Goal: Task Accomplishment & Management: Complete application form

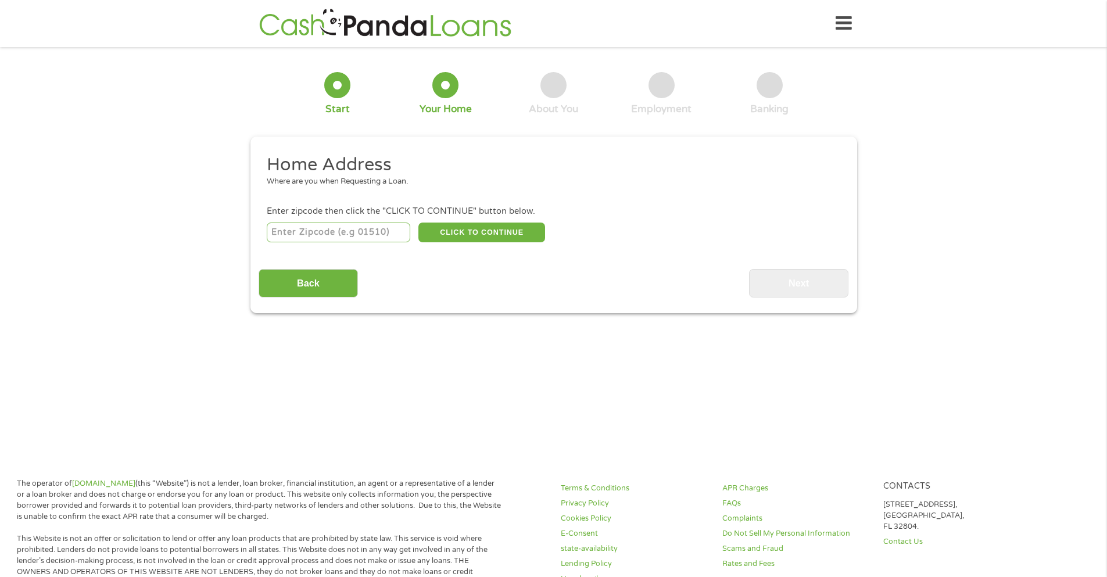
click at [345, 237] on input "number" at bounding box center [339, 233] width 144 height 20
type input "44301"
select select "[US_STATE]"
click at [468, 232] on button "CLICK TO CONTINUE" at bounding box center [481, 233] width 127 height 20
type input "44301"
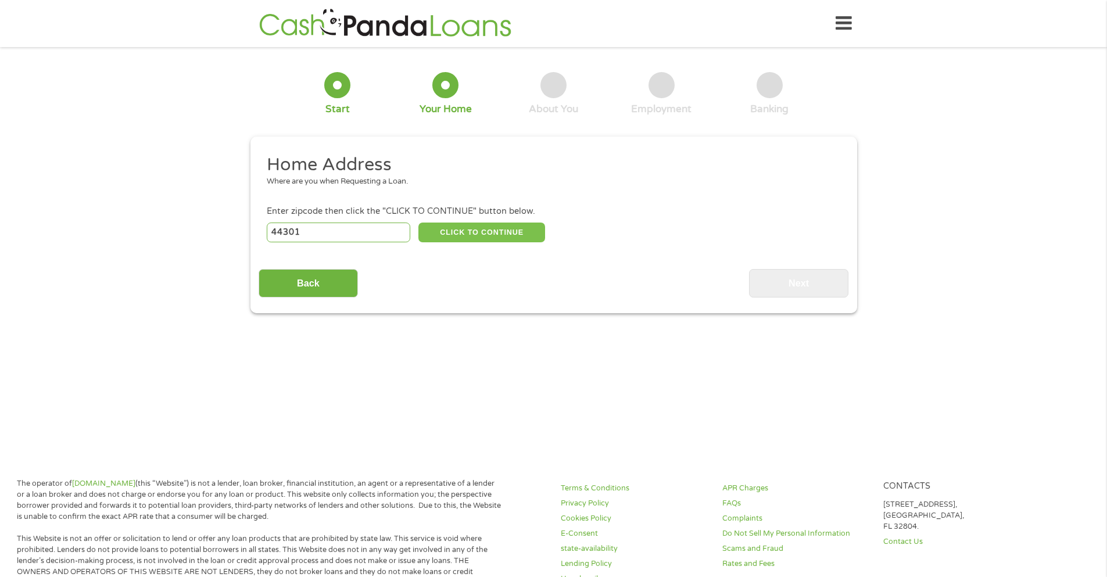
type input "Akron"
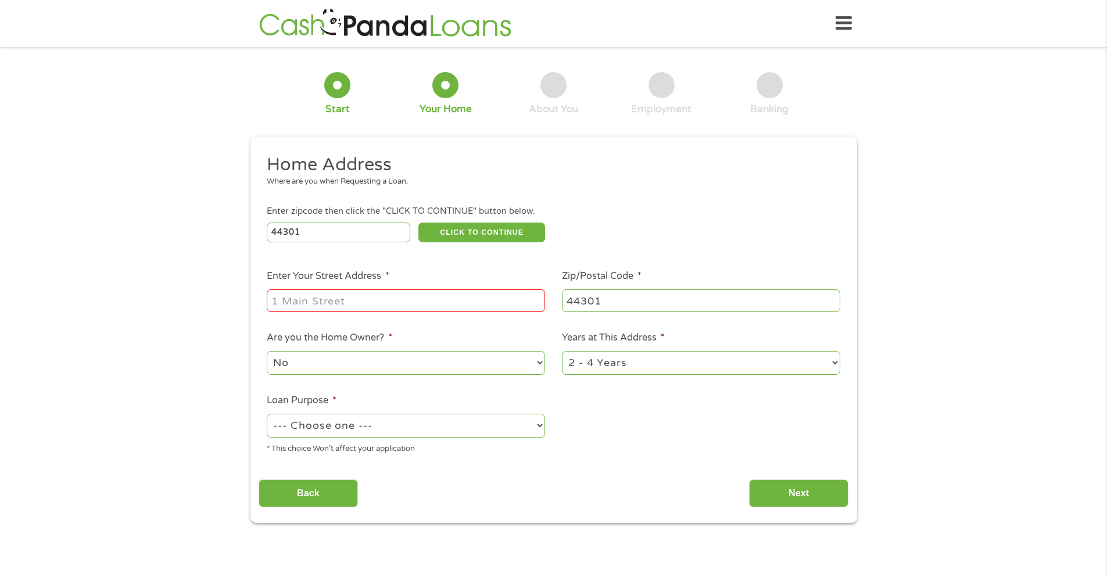
click at [351, 302] on input "Enter Your Street Address *" at bounding box center [406, 300] width 278 height 22
type input "[STREET_ADDRESS]"
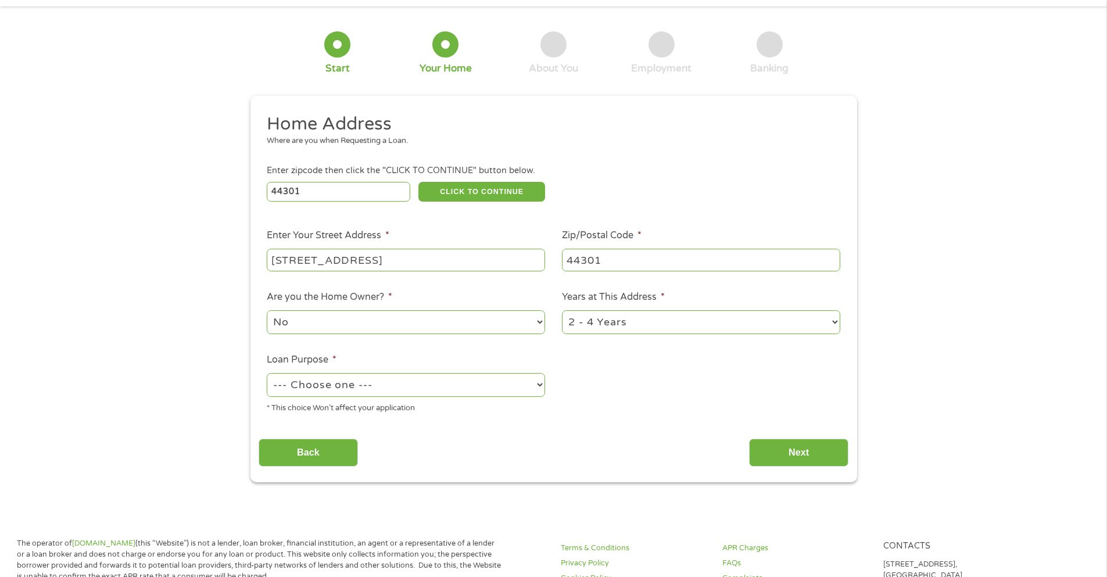
scroll to position [58, 0]
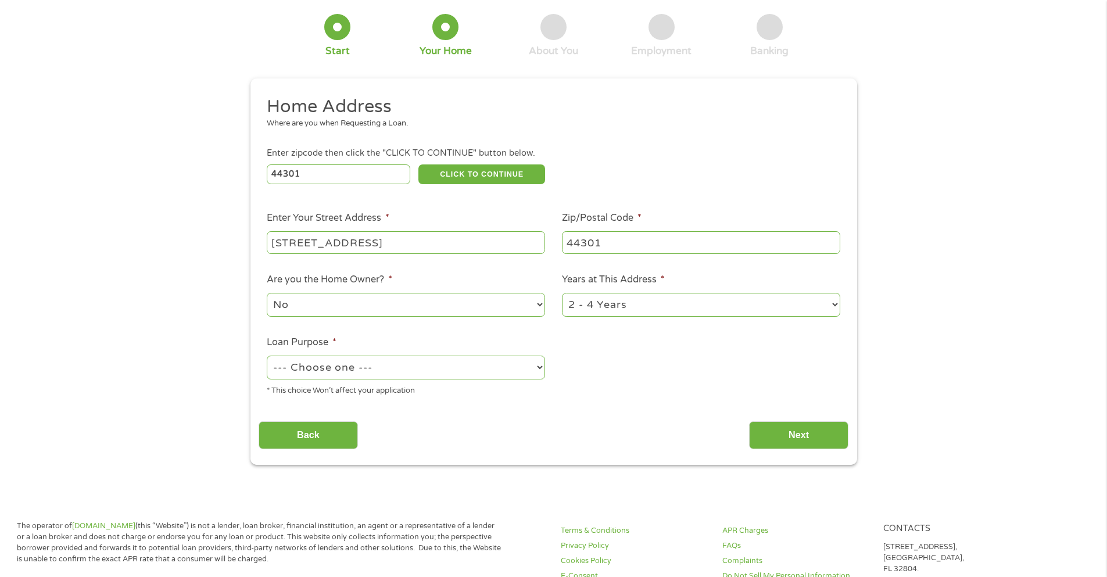
click at [584, 305] on select "1 Year or less 1 - 2 Years 2 - 4 Years Over 4 Years" at bounding box center [701, 305] width 278 height 24
select select "60months"
click at [562, 293] on select "1 Year or less 1 - 2 Years 2 - 4 Years Over 4 Years" at bounding box center [701, 305] width 278 height 24
click at [334, 373] on select "--- Choose one --- Pay Bills Debt Consolidation Home Improvement Major Purchase…" at bounding box center [406, 368] width 278 height 24
select select "paybills"
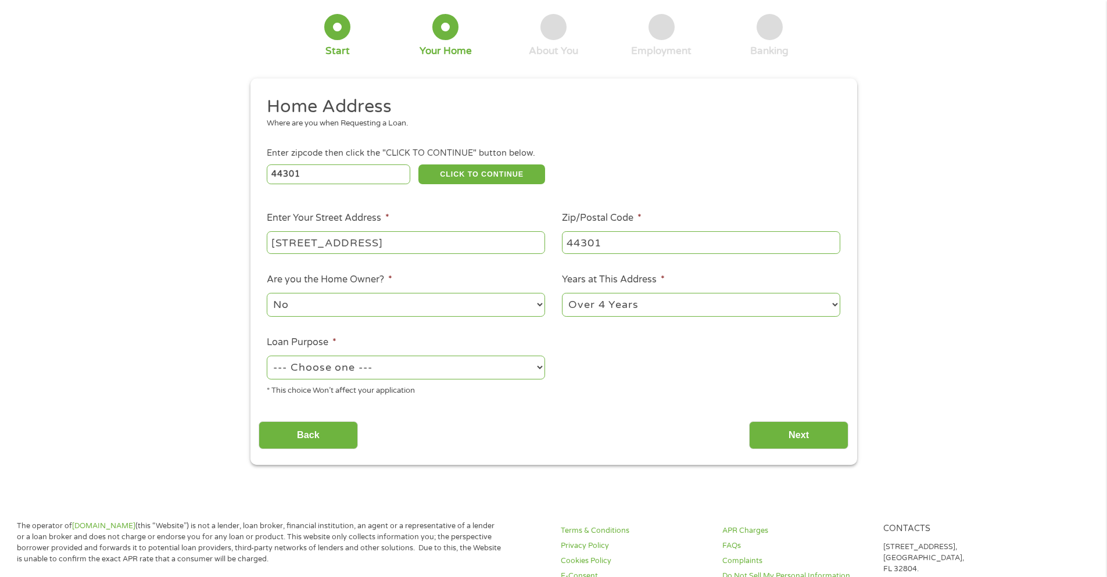
click at [267, 356] on select "--- Choose one --- Pay Bills Debt Consolidation Home Improvement Major Purchase…" at bounding box center [406, 368] width 278 height 24
click at [764, 431] on input "Next" at bounding box center [798, 435] width 99 height 28
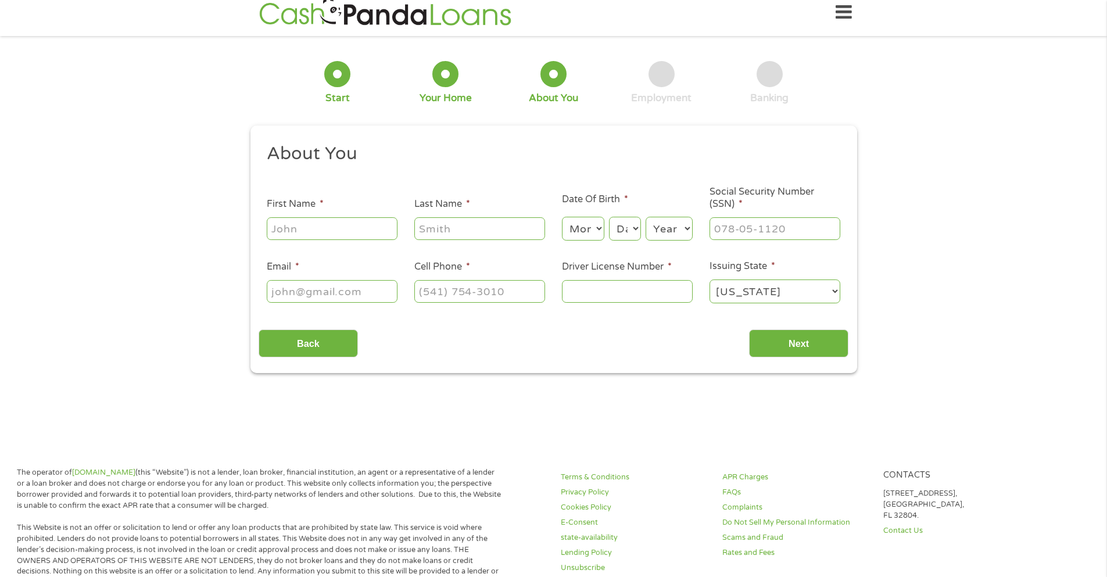
scroll to position [0, 0]
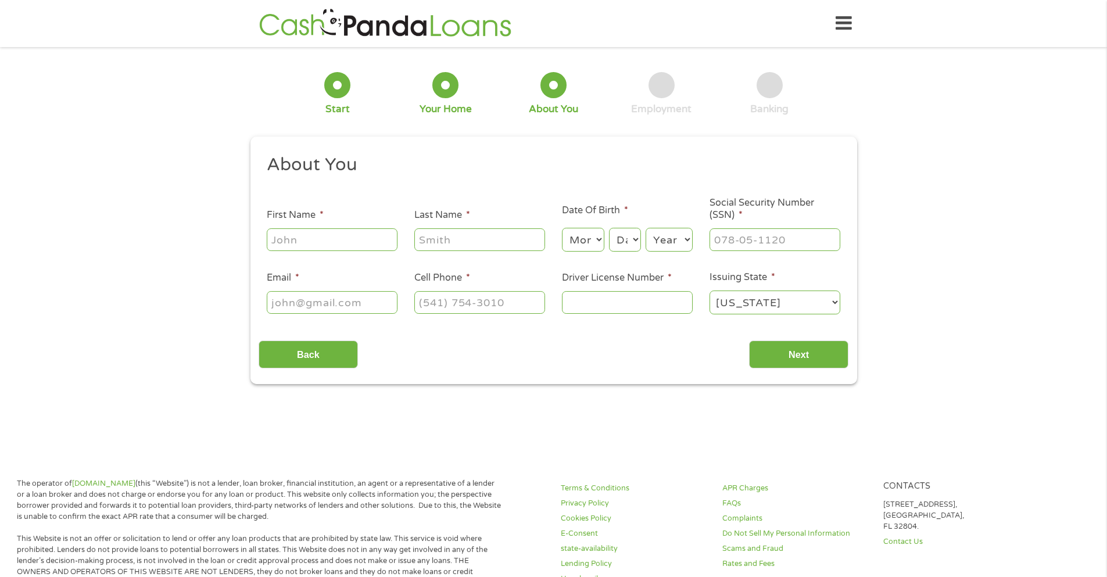
click at [338, 237] on input "First Name *" at bounding box center [332, 239] width 131 height 22
type input "Peresa"
type input "[PERSON_NAME]"
type input "[EMAIL_ADDRESS][DOMAIN_NAME]"
type input "[PHONE_NUMBER]"
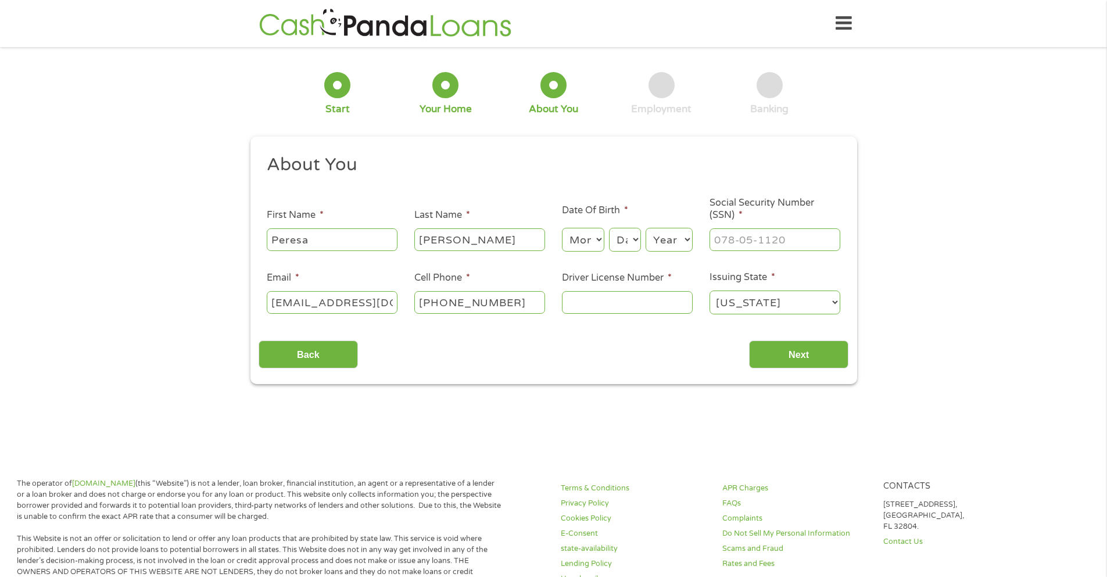
click at [575, 248] on select "Month 1 2 3 4 5 6 7 8 9 10 11 12" at bounding box center [583, 240] width 42 height 24
select select "10"
click at [562, 228] on select "Month 1 2 3 4 5 6 7 8 9 10 11 12" at bounding box center [583, 240] width 42 height 24
click at [624, 239] on select "Day 1 2 3 4 5 6 7 8 9 10 11 12 13 14 15 16 17 18 19 20 21 22 23 24 25 26 27 28 …" at bounding box center [624, 240] width 31 height 24
select select "13"
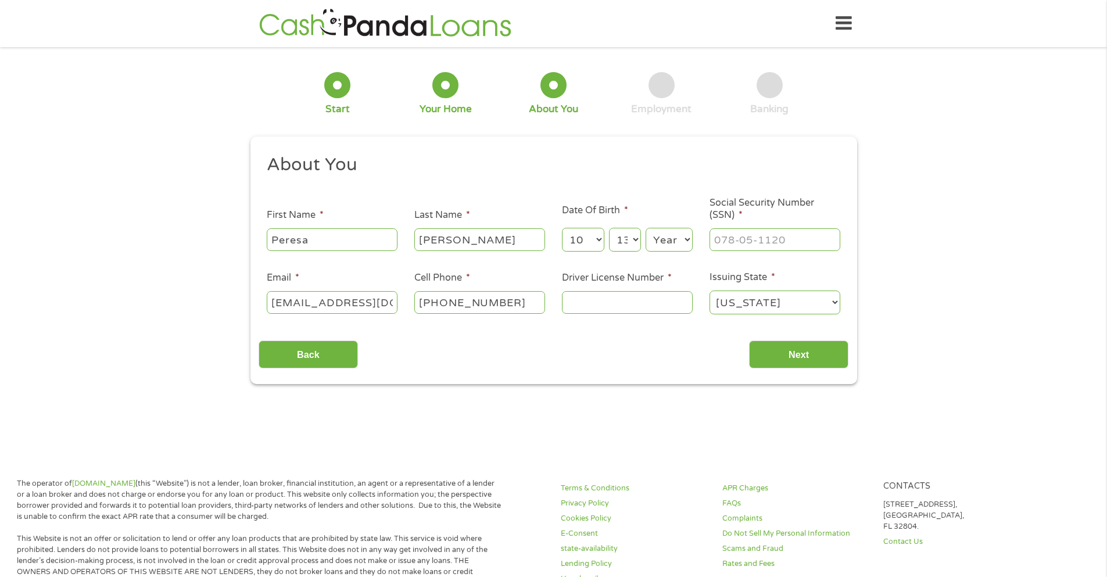
click at [609, 228] on select "Day 1 2 3 4 5 6 7 8 9 10 11 12 13 14 15 16 17 18 19 20 21 22 23 24 25 26 27 28 …" at bounding box center [624, 240] width 31 height 24
click at [661, 244] on select "Year [DATE] 2006 2005 2004 2003 2002 2001 2000 1999 1998 1997 1996 1995 1994 19…" at bounding box center [669, 240] width 47 height 24
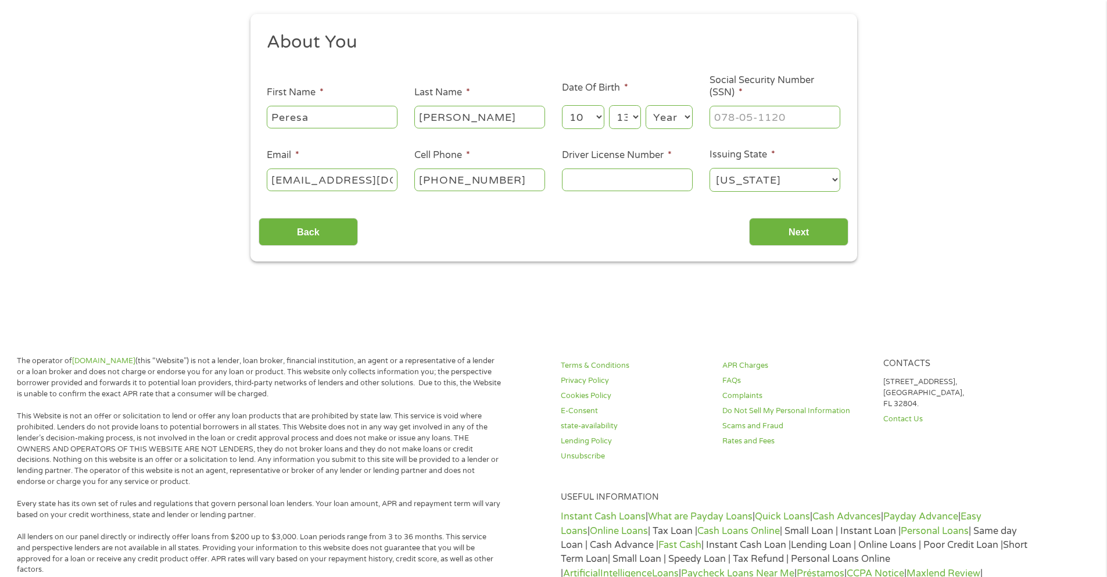
scroll to position [58, 0]
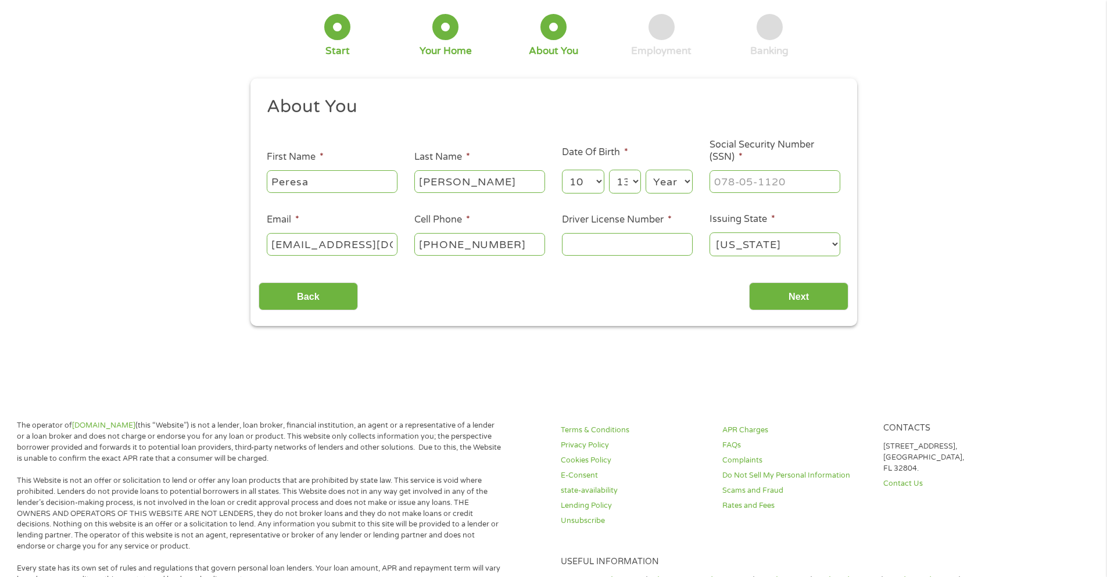
click at [679, 184] on select "Year [DATE] 2006 2005 2004 2003 2002 2001 2000 1999 1998 1997 1996 1995 1994 19…" at bounding box center [669, 182] width 47 height 24
select select "1977"
click at [646, 170] on select "Year [DATE] 2006 2005 2004 2003 2002 2001 2000 1999 1998 1997 1996 1995 1994 19…" at bounding box center [669, 182] width 47 height 24
click at [713, 187] on input "___-__-____" at bounding box center [775, 181] width 131 height 22
type input "270-76-9834"
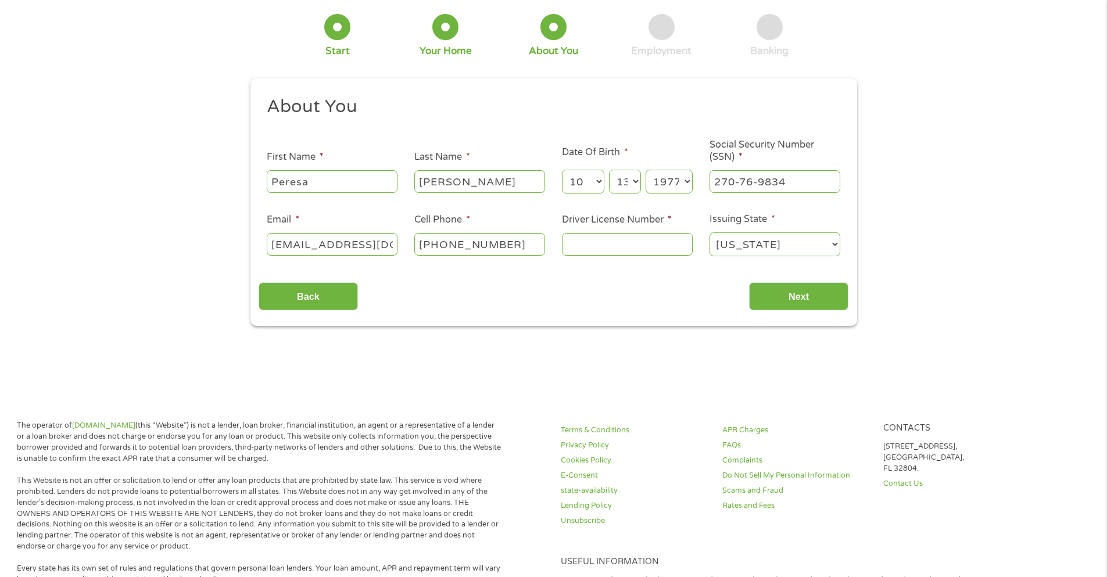
click at [602, 244] on input "Driver License Number *" at bounding box center [627, 244] width 131 height 22
type input "RN523607"
click at [761, 296] on input "Next" at bounding box center [798, 296] width 99 height 28
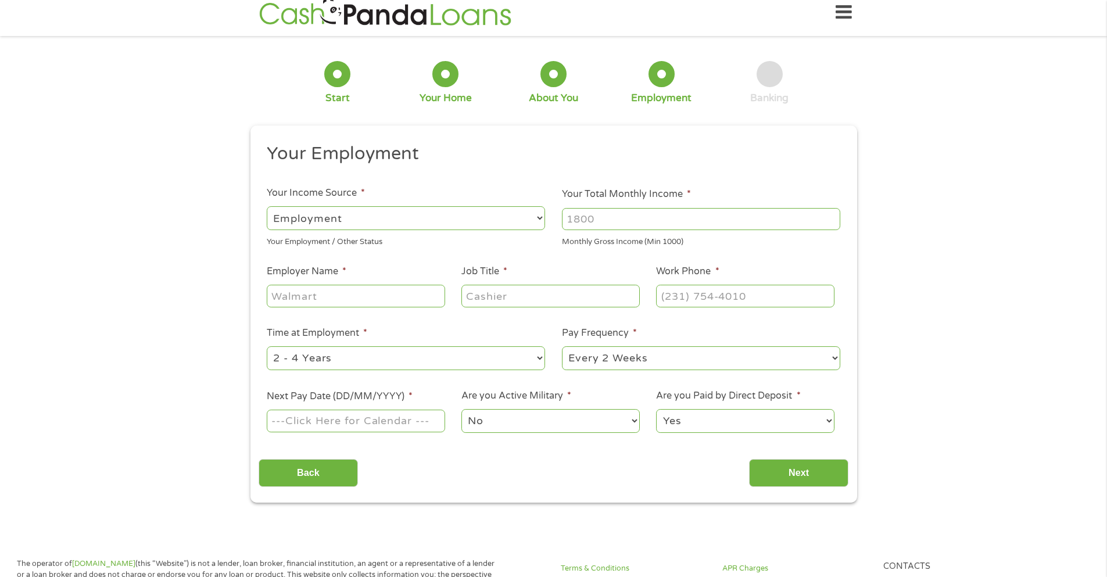
scroll to position [0, 0]
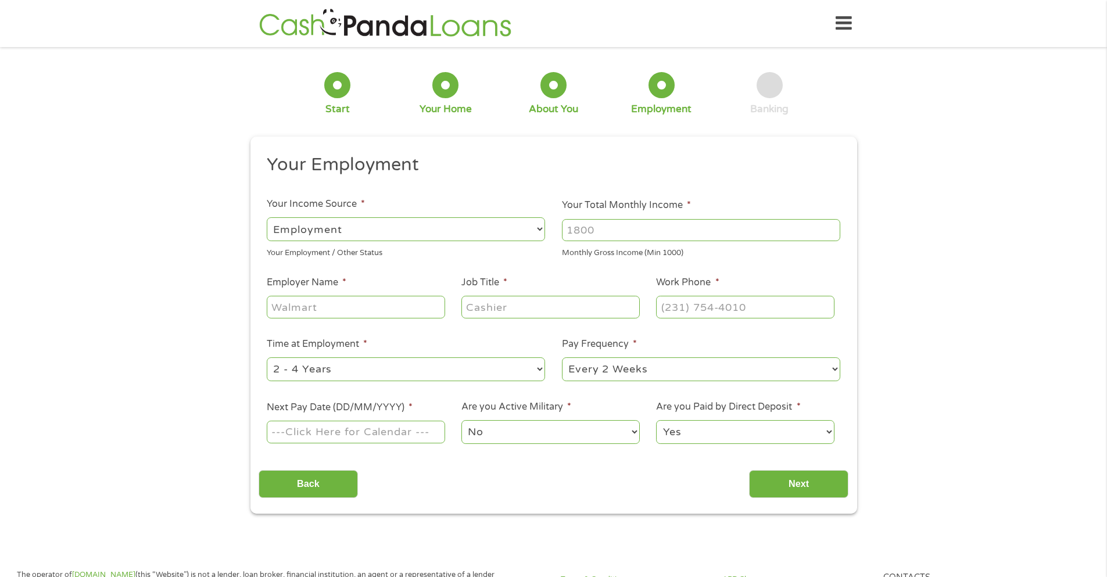
click at [309, 226] on select "--- Choose one --- Employment [DEMOGRAPHIC_DATA] Benefits" at bounding box center [406, 229] width 278 height 24
click at [267, 217] on select "--- Choose one --- Employment [DEMOGRAPHIC_DATA] Benefits" at bounding box center [406, 229] width 278 height 24
click at [625, 226] on input "Your Total Monthly Income *" at bounding box center [701, 230] width 278 height 22
type input "4800"
click at [377, 309] on input "Employer Name *" at bounding box center [356, 307] width 178 height 22
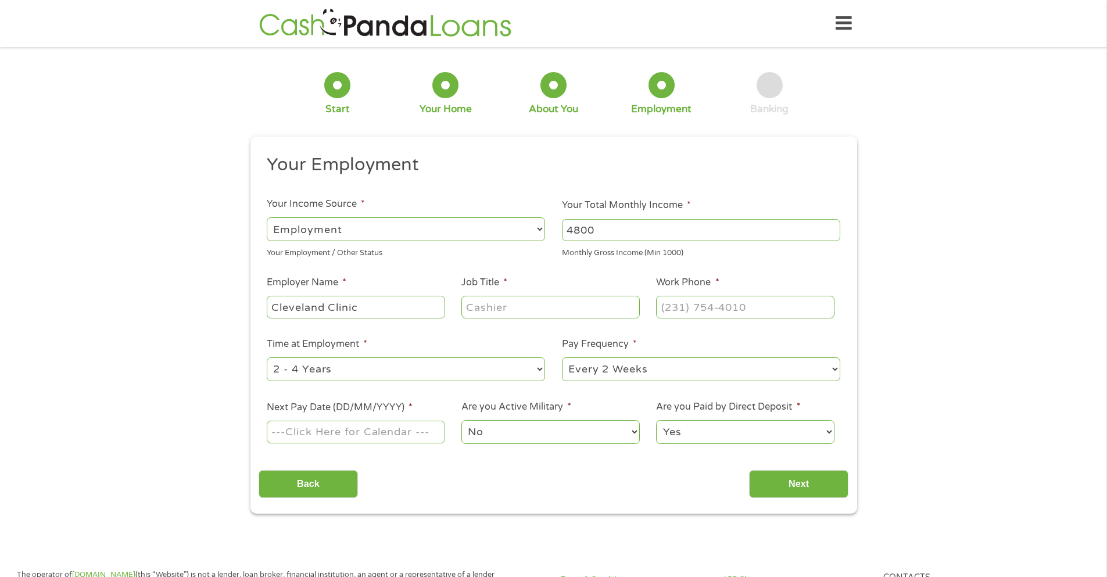
type input "Cleveland Clinic"
type input "Chart Specialists"
type input "[PHONE_NUMBER]"
click at [360, 368] on select "--- Choose one --- 1 Year or less 1 - 2 Years 2 - 4 Years Over 4 Years" at bounding box center [406, 369] width 278 height 24
select select "60months"
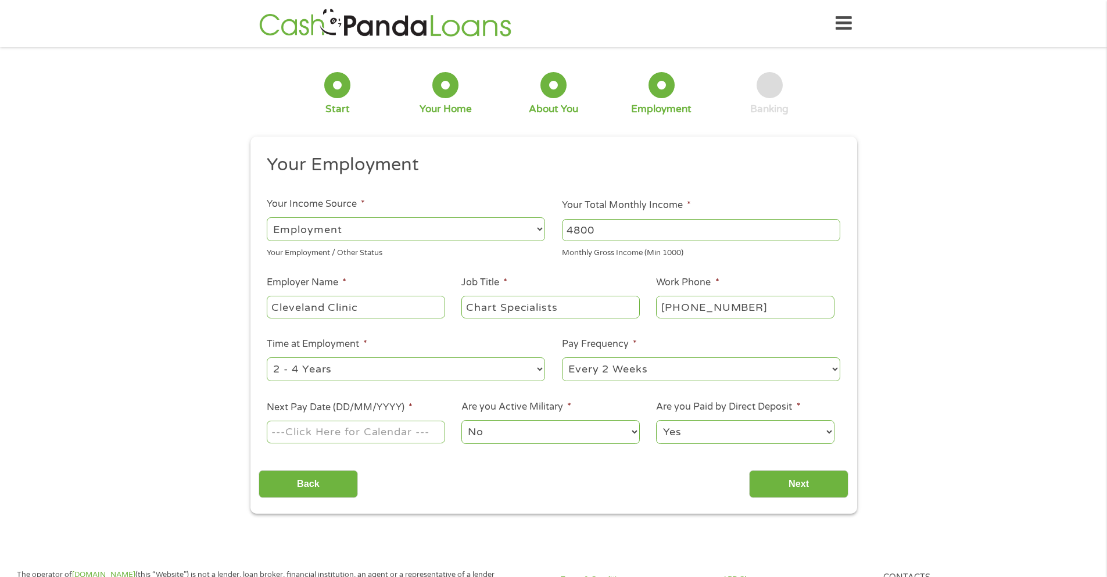
click at [267, 357] on select "--- Choose one --- 1 Year or less 1 - 2 Years 2 - 4 Years Over 4 Years" at bounding box center [406, 369] width 278 height 24
click at [590, 379] on select "--- Choose one --- Every 2 Weeks Every Week Monthly Semi-Monthly" at bounding box center [701, 369] width 278 height 24
click at [590, 378] on select "--- Choose one --- Every 2 Weeks Every Week Monthly Semi-Monthly" at bounding box center [701, 369] width 278 height 24
click at [353, 435] on input "Next Pay Date (DD/MM/YYYY) *" at bounding box center [356, 432] width 178 height 22
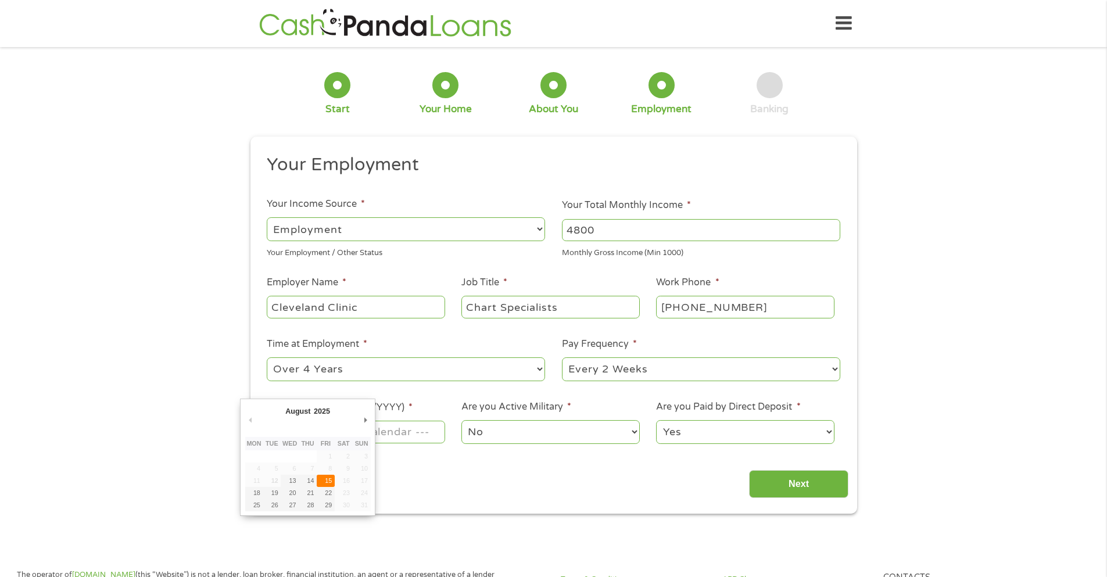
type input "[DATE]"
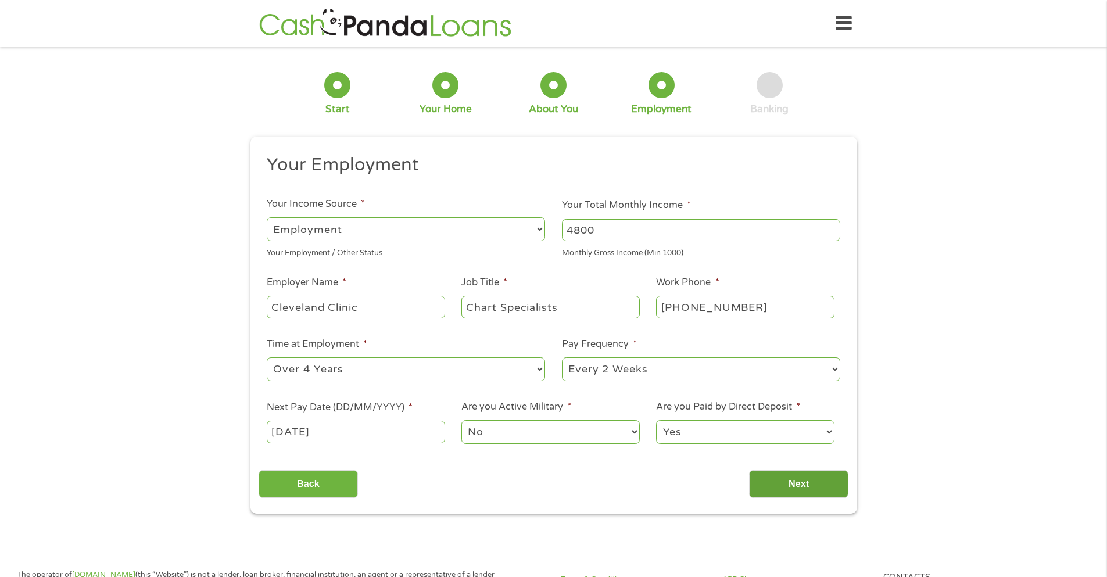
click at [765, 485] on input "Next" at bounding box center [798, 484] width 99 height 28
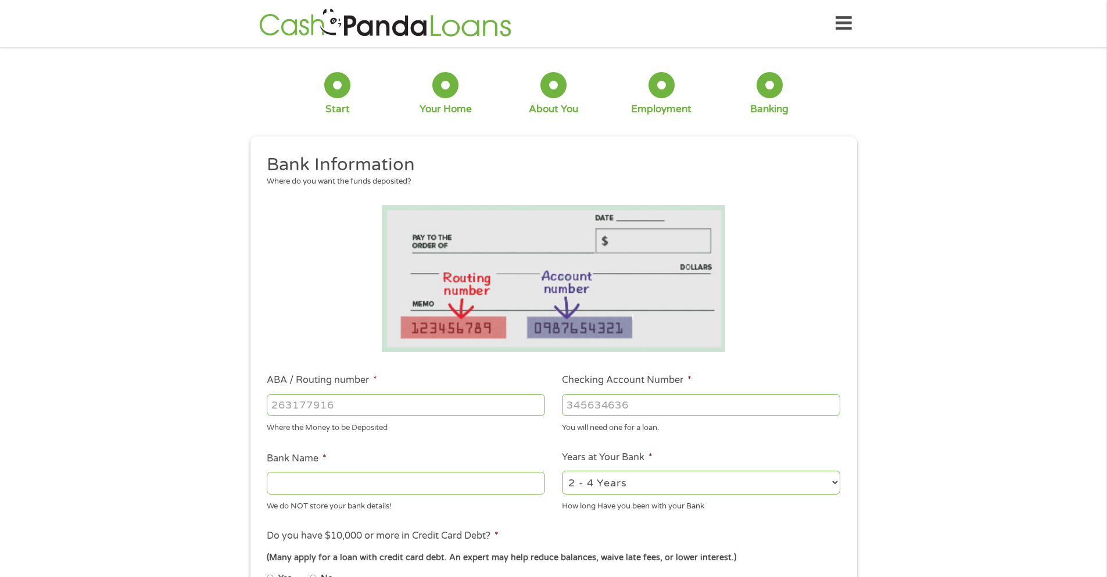
click at [330, 400] on input "ABA / Routing number *" at bounding box center [406, 405] width 278 height 22
type input "044000024"
type input "HUNTINGTON NATIONAL BANK"
type input "044000024"
click at [613, 403] on input "Checking Account Number *" at bounding box center [701, 405] width 278 height 22
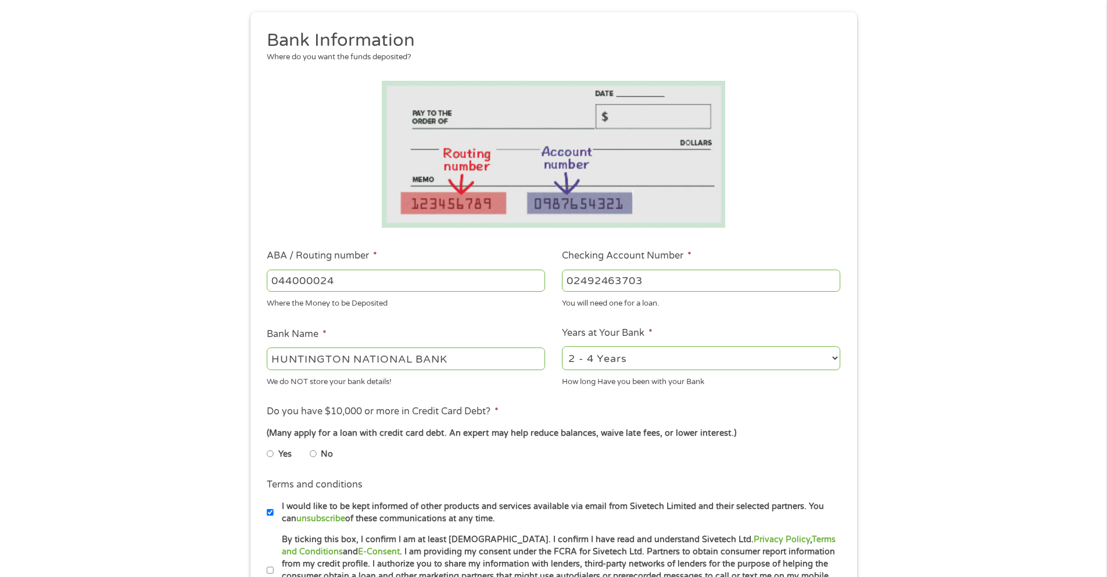
scroll to position [174, 0]
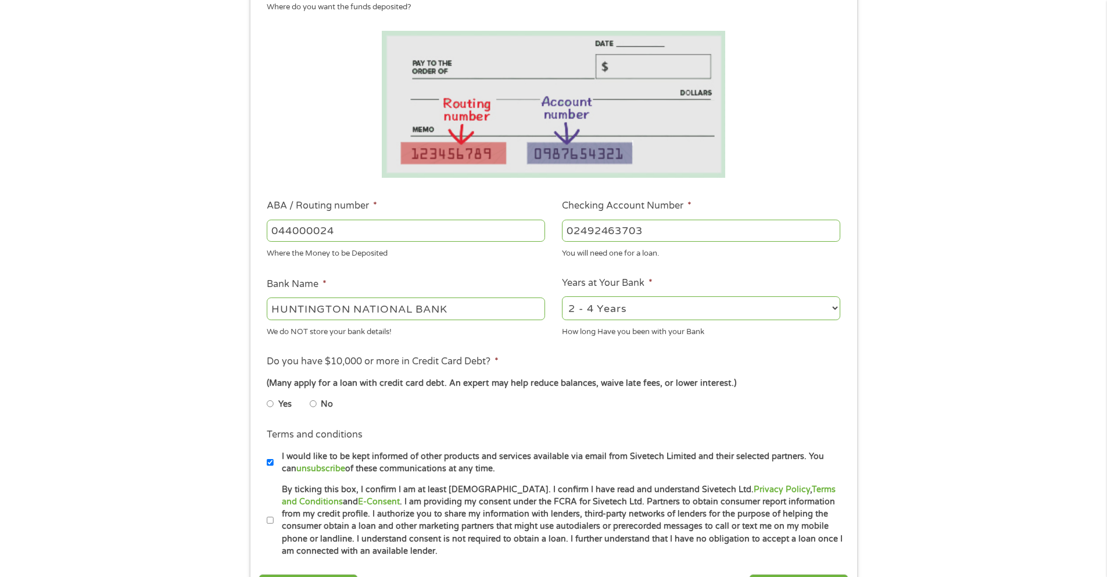
type input "02492463703"
click at [608, 314] on select "2 - 4 Years 6 - 12 Months 1 - 2 Years Over 4 Years" at bounding box center [701, 308] width 278 height 24
select select "60months"
click at [562, 296] on select "2 - 4 Years 6 - 12 Months 1 - 2 Years Over 4 Years" at bounding box center [701, 308] width 278 height 24
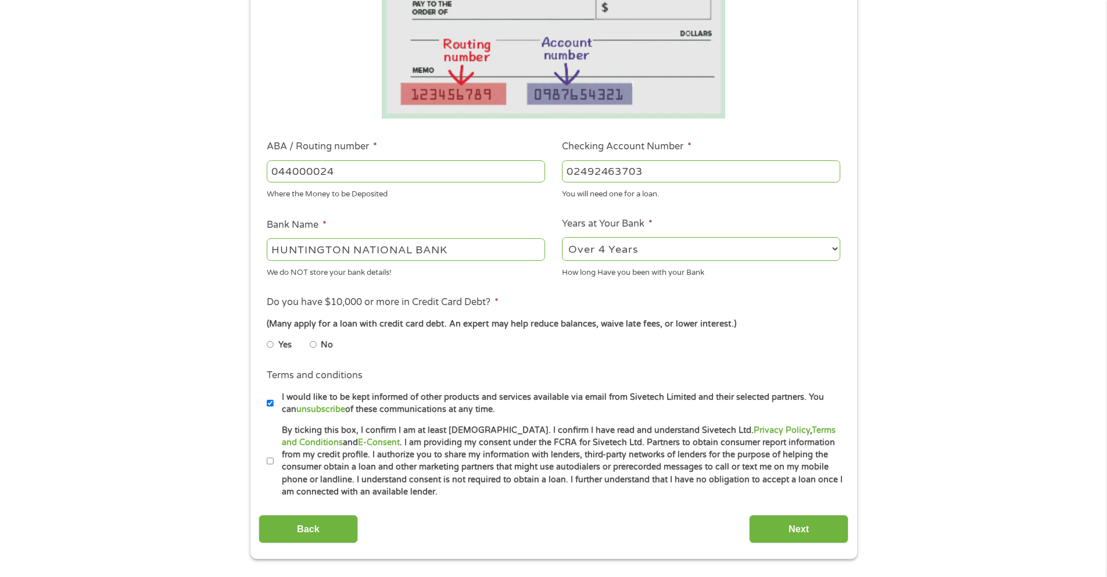
scroll to position [291, 0]
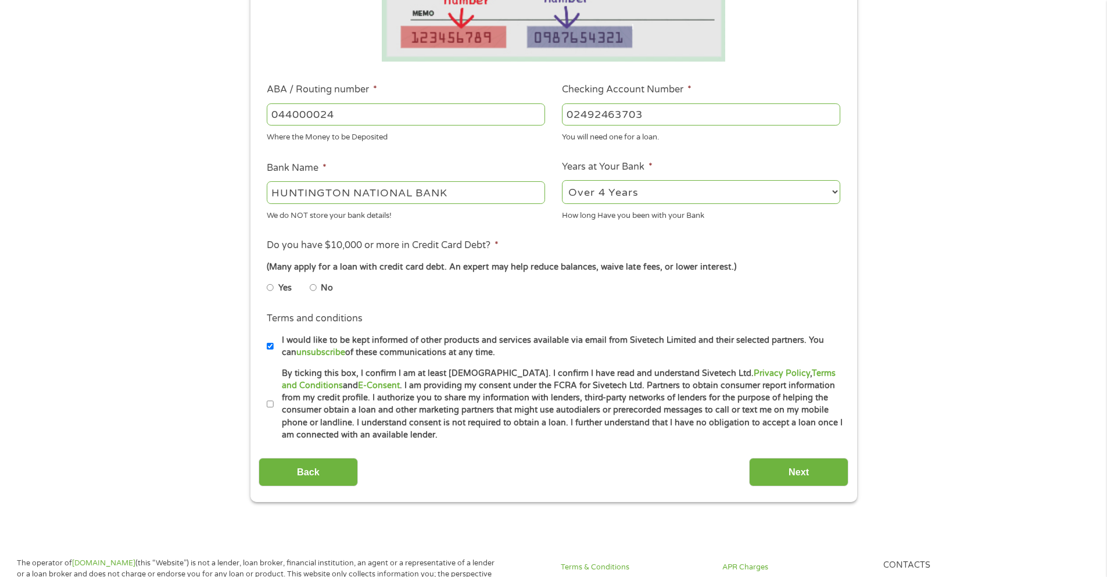
click at [320, 288] on li "No" at bounding box center [331, 288] width 42 height 23
click at [317, 289] on li "No" at bounding box center [331, 288] width 42 height 23
click at [315, 284] on input "No" at bounding box center [313, 287] width 7 height 19
radio input "true"
click at [267, 404] on input "By ticking this box, I confirm I am at least [DEMOGRAPHIC_DATA]. I confirm I ha…" at bounding box center [270, 404] width 7 height 19
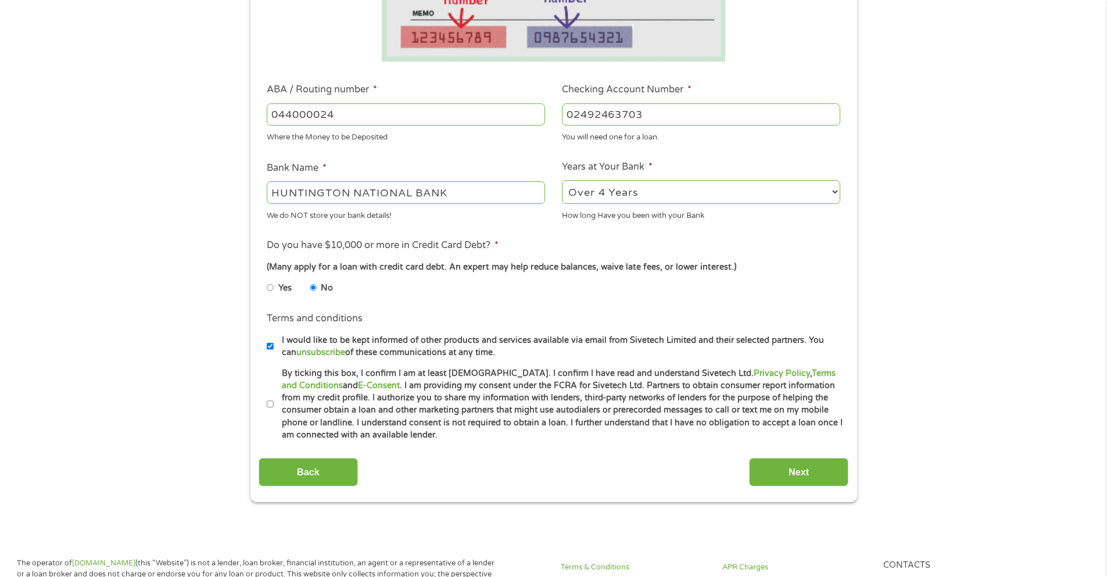
checkbox input "true"
click at [772, 477] on input "Next" at bounding box center [798, 472] width 99 height 28
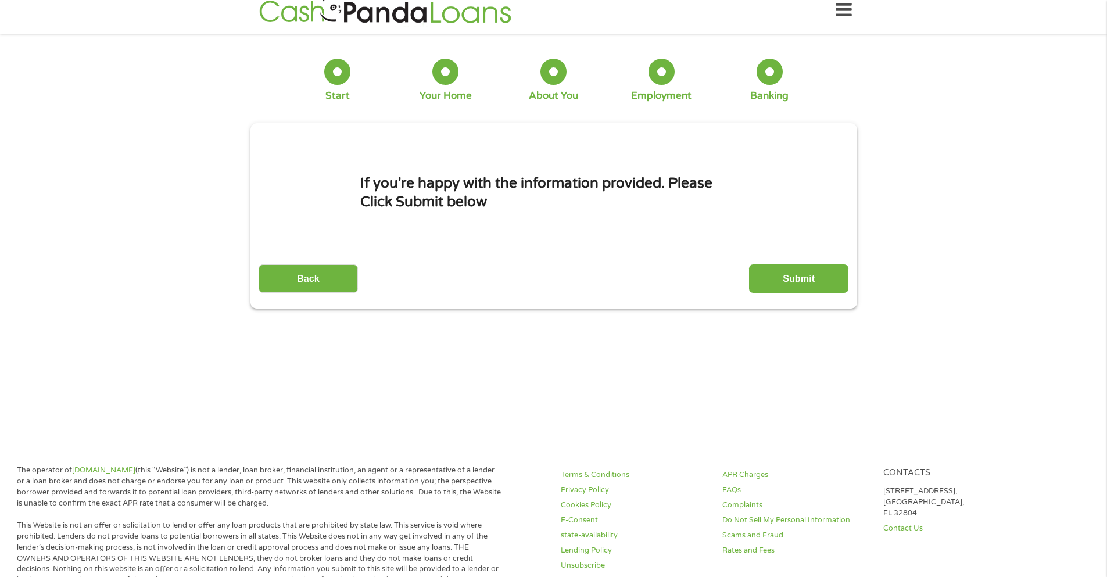
scroll to position [0, 0]
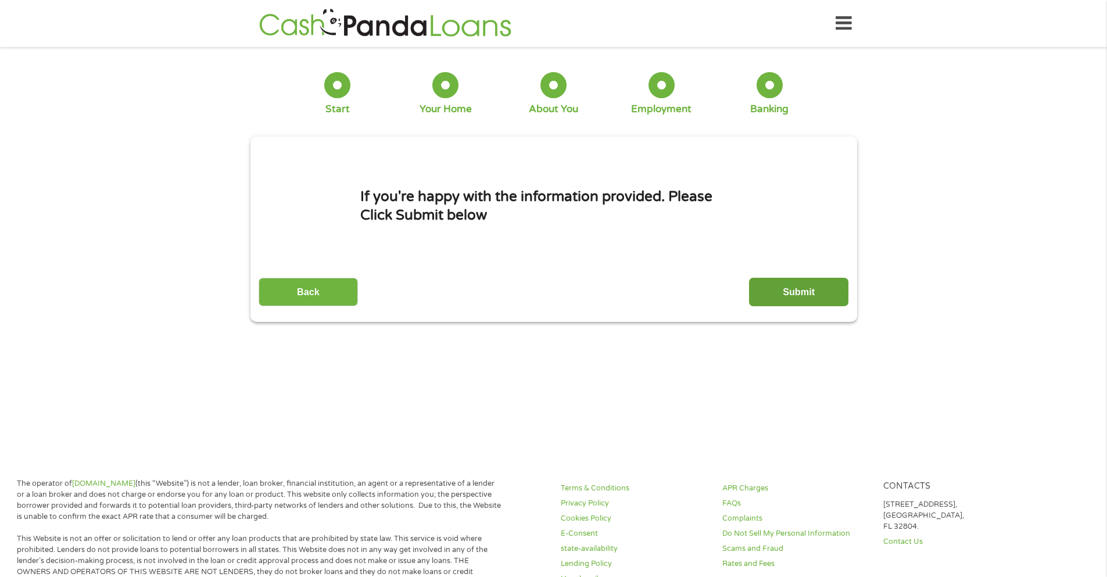
click at [793, 300] on input "Submit" at bounding box center [798, 292] width 99 height 28
